Goal: Feedback & Contribution: Submit feedback/report problem

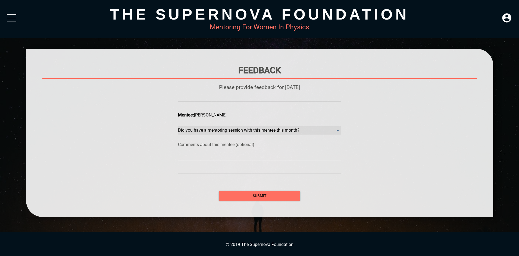
click at [281, 132] on month\? "​" at bounding box center [259, 130] width 163 height 9
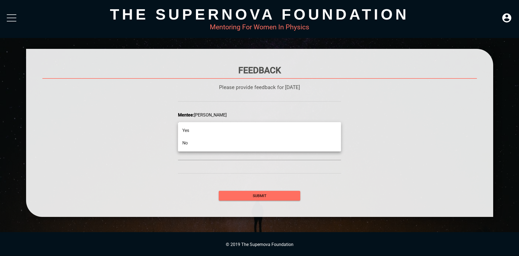
click at [256, 145] on li "No" at bounding box center [259, 143] width 163 height 13
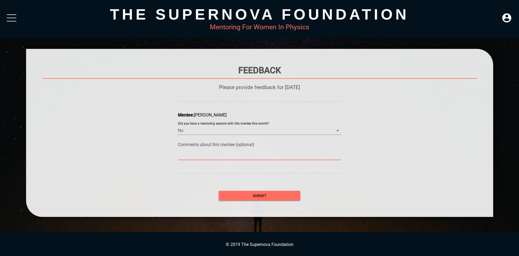
click at [251, 156] on textarea at bounding box center [259, 155] width 163 height 5
click at [262, 197] on span "submit" at bounding box center [259, 196] width 73 height 7
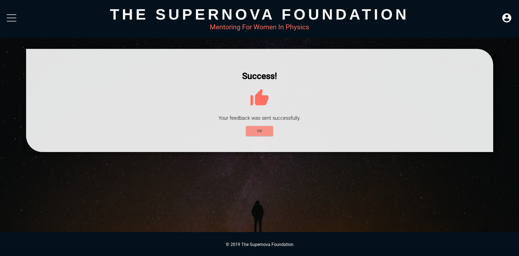
click at [258, 131] on span "OK" at bounding box center [259, 131] width 18 height 7
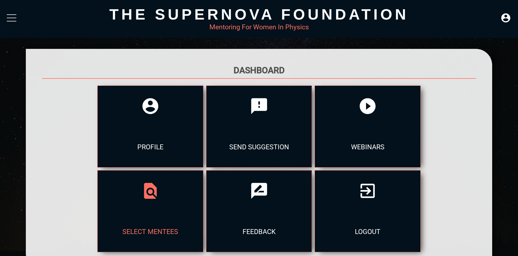
click at [203, 211] on div "select mentees" at bounding box center [150, 231] width 105 height 41
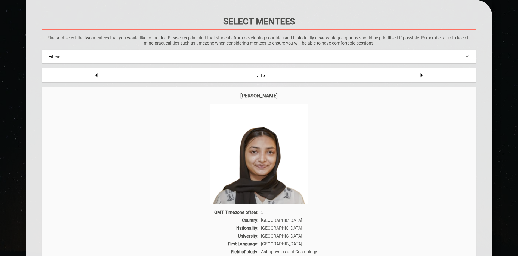
scroll to position [50, 0]
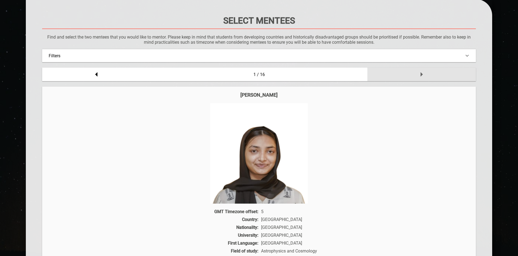
click at [423, 73] on icon at bounding box center [421, 74] width 11 height 11
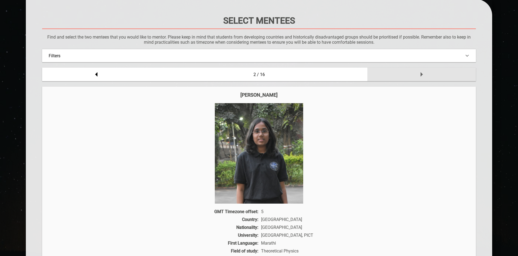
click at [423, 73] on icon at bounding box center [421, 74] width 11 height 11
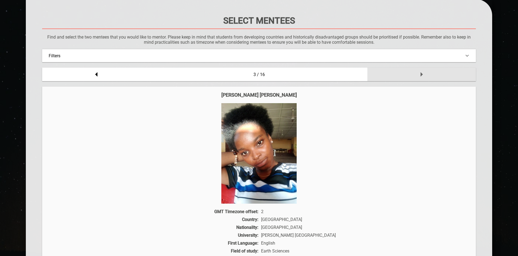
click at [423, 73] on icon at bounding box center [421, 74] width 11 height 11
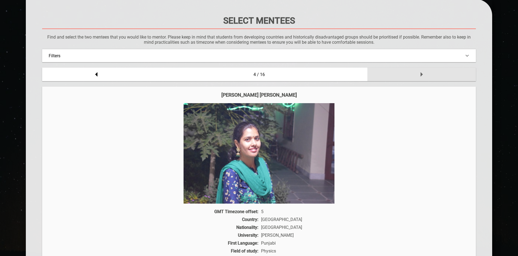
click at [423, 73] on icon at bounding box center [421, 74] width 11 height 11
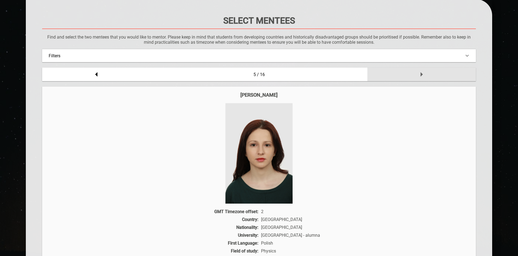
click at [423, 73] on icon at bounding box center [421, 74] width 11 height 11
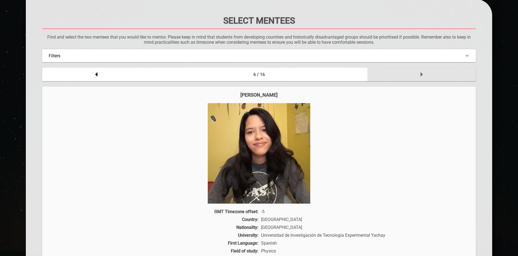
click at [423, 73] on icon at bounding box center [421, 74] width 11 height 11
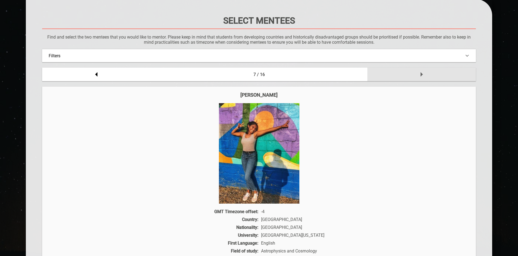
click at [423, 73] on icon at bounding box center [421, 74] width 11 height 11
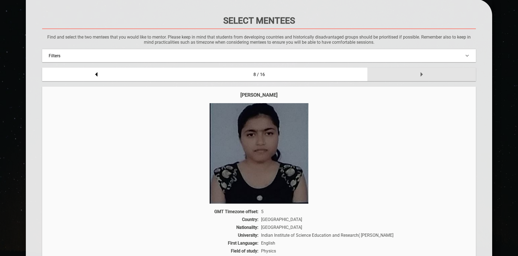
click at [423, 73] on icon at bounding box center [421, 74] width 11 height 11
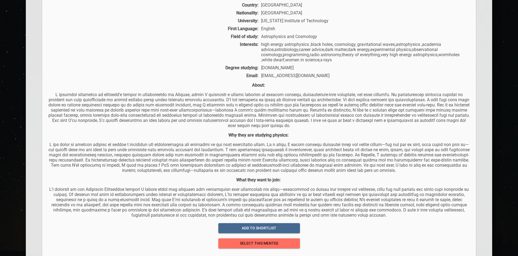
scroll to position [267, 0]
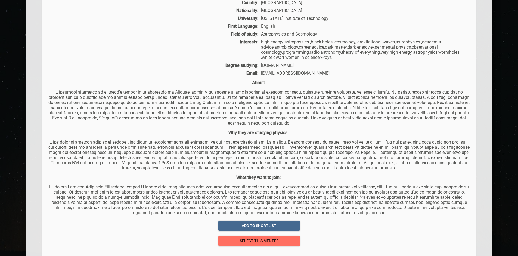
click at [385, 142] on p at bounding box center [259, 155] width 423 height 31
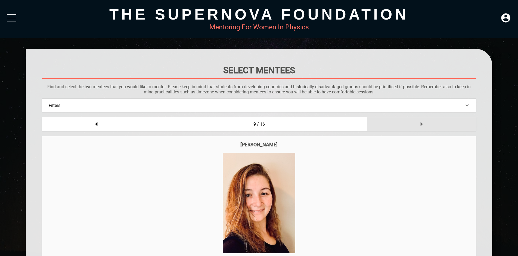
scroll to position [0, 0]
click at [420, 123] on icon at bounding box center [421, 124] width 11 height 11
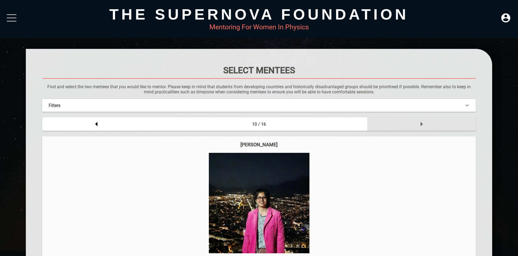
click at [420, 123] on icon at bounding box center [421, 124] width 11 height 11
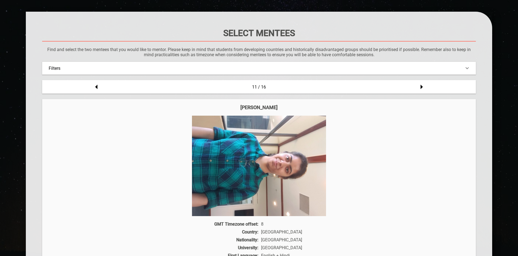
scroll to position [38, 0]
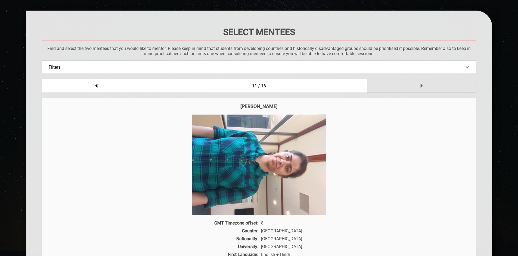
click at [422, 85] on icon at bounding box center [421, 86] width 2 height 5
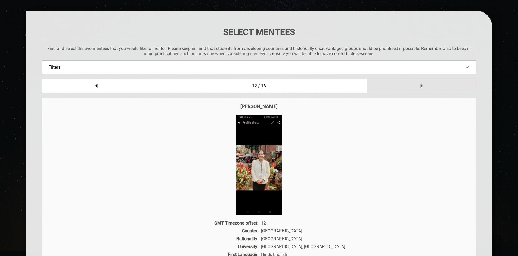
click at [422, 85] on icon at bounding box center [421, 86] width 2 height 5
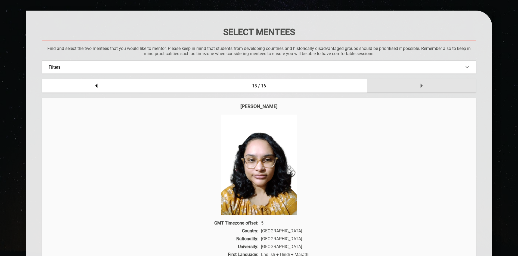
click at [422, 85] on icon at bounding box center [421, 86] width 2 height 5
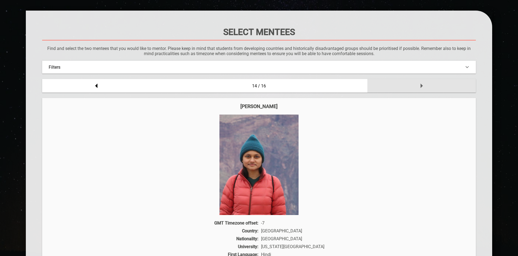
click at [422, 85] on icon at bounding box center [421, 86] width 2 height 5
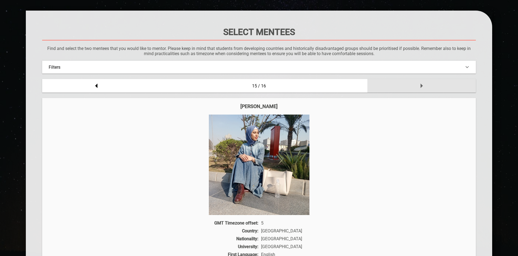
click at [422, 85] on icon at bounding box center [421, 86] width 2 height 5
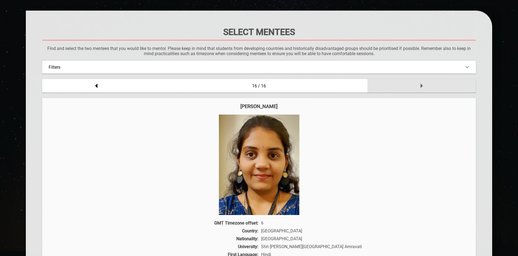
click at [422, 85] on icon at bounding box center [421, 86] width 2 height 5
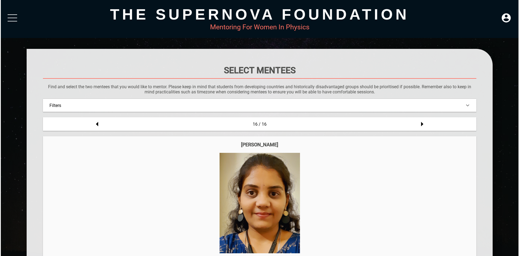
scroll to position [0, 0]
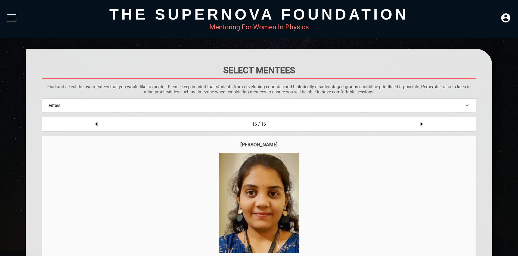
click at [10, 20] on div at bounding box center [12, 19] width 10 height 10
